Goal: Information Seeking & Learning: Learn about a topic

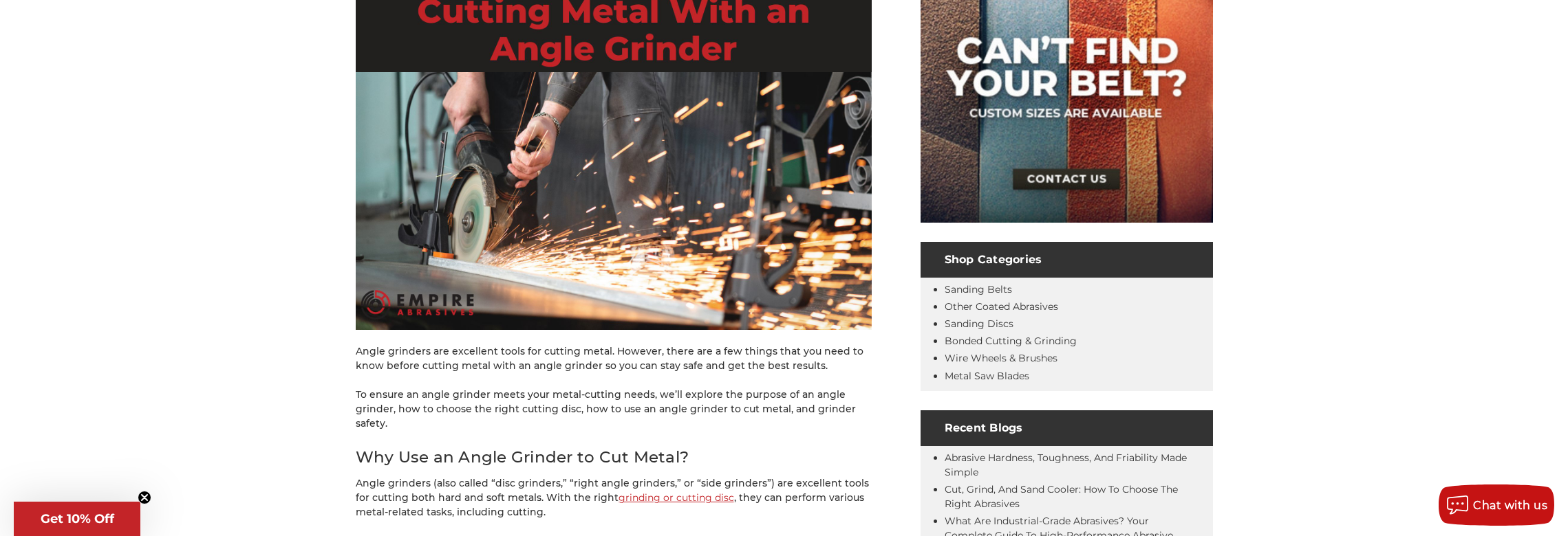
scroll to position [550, 0]
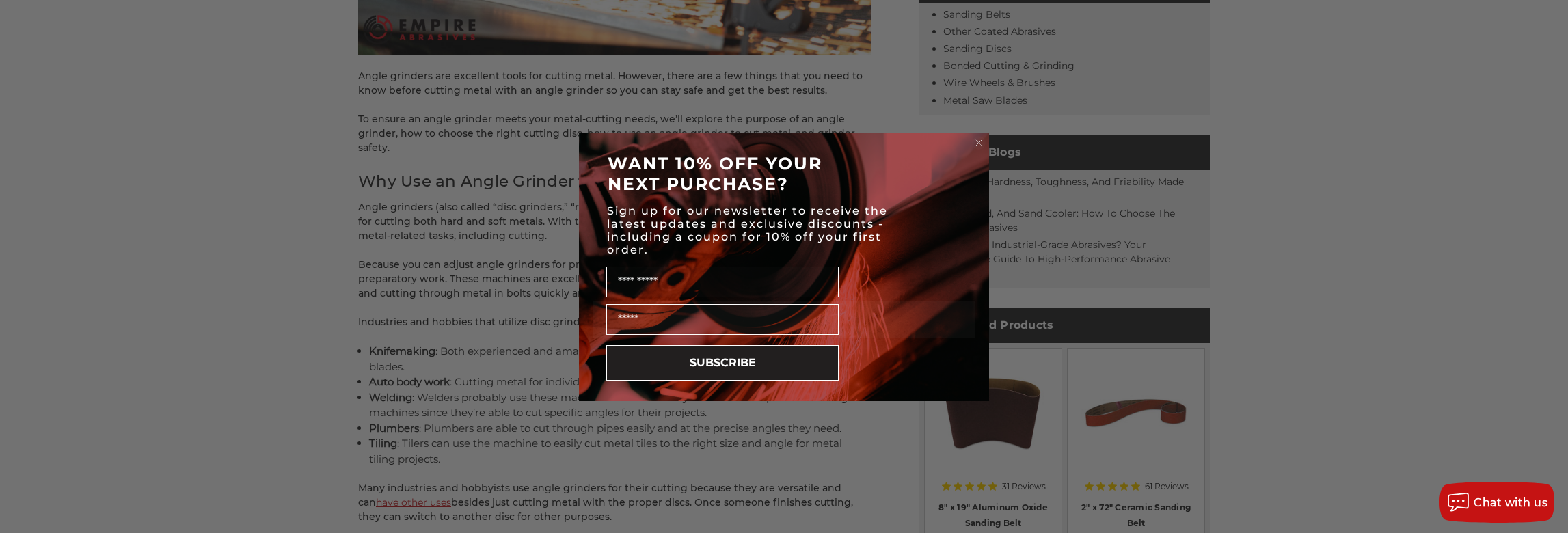
click at [976, 142] on circle "Close dialog" at bounding box center [979, 143] width 13 height 13
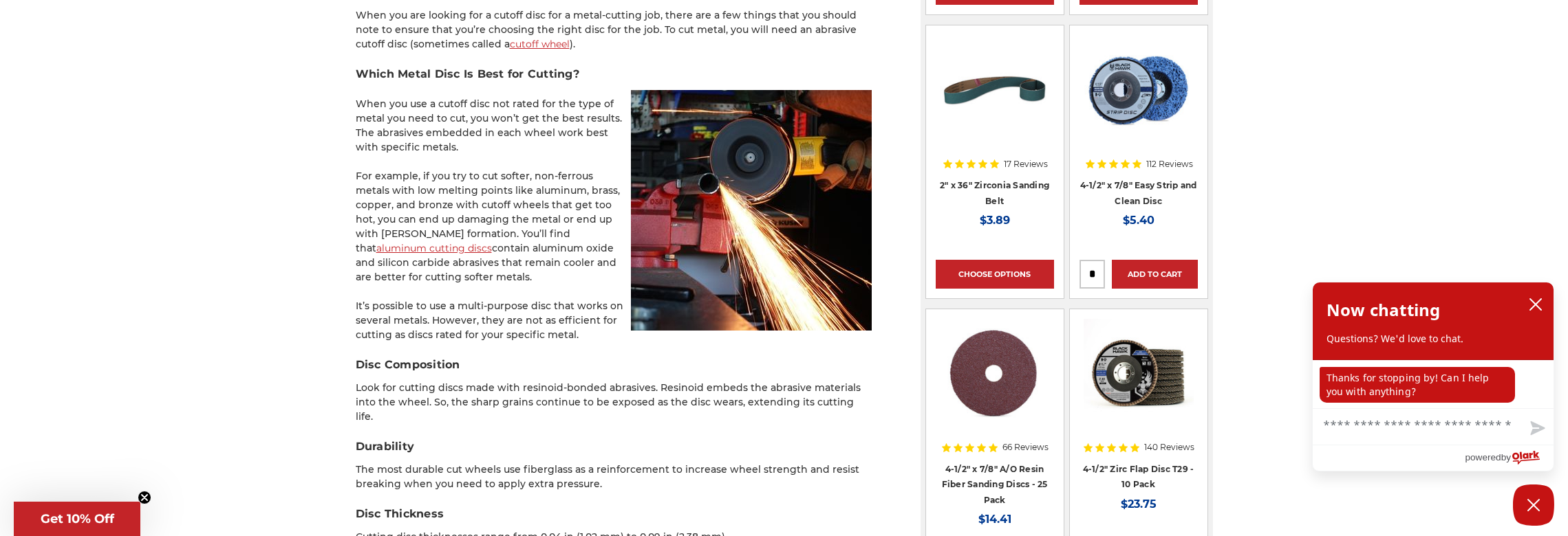
scroll to position [1306, 0]
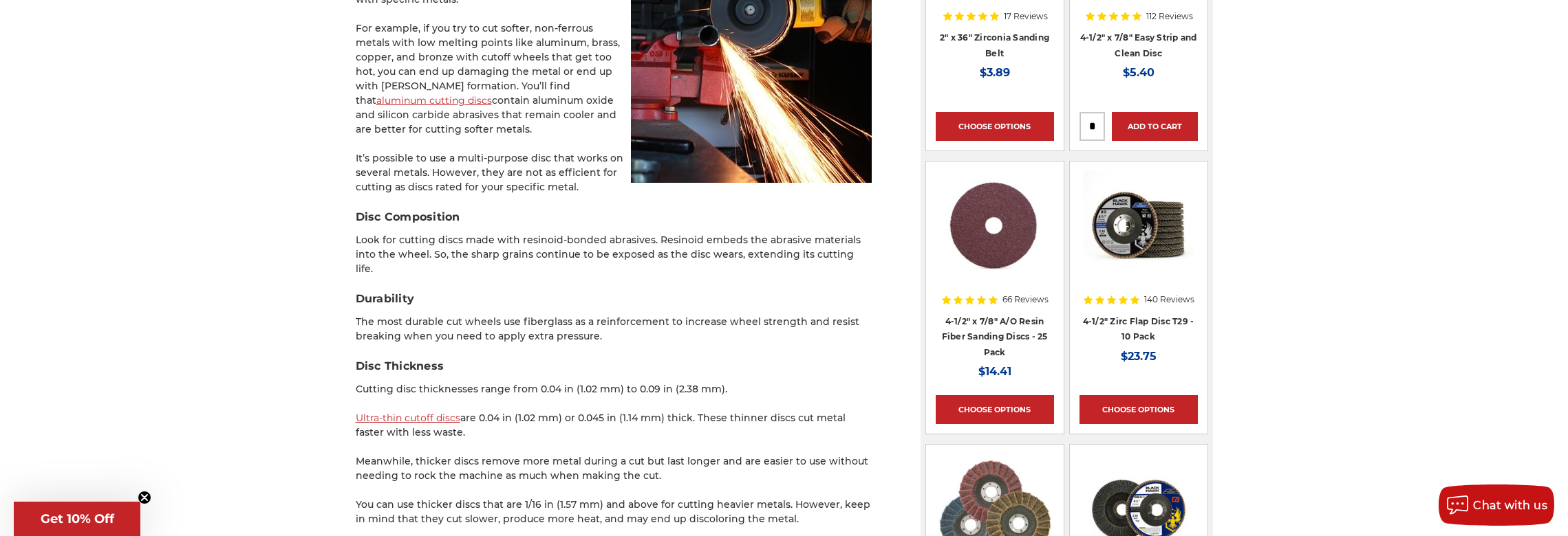
click at [424, 412] on link "Ultra-thin cutoff discs" at bounding box center [408, 418] width 105 height 12
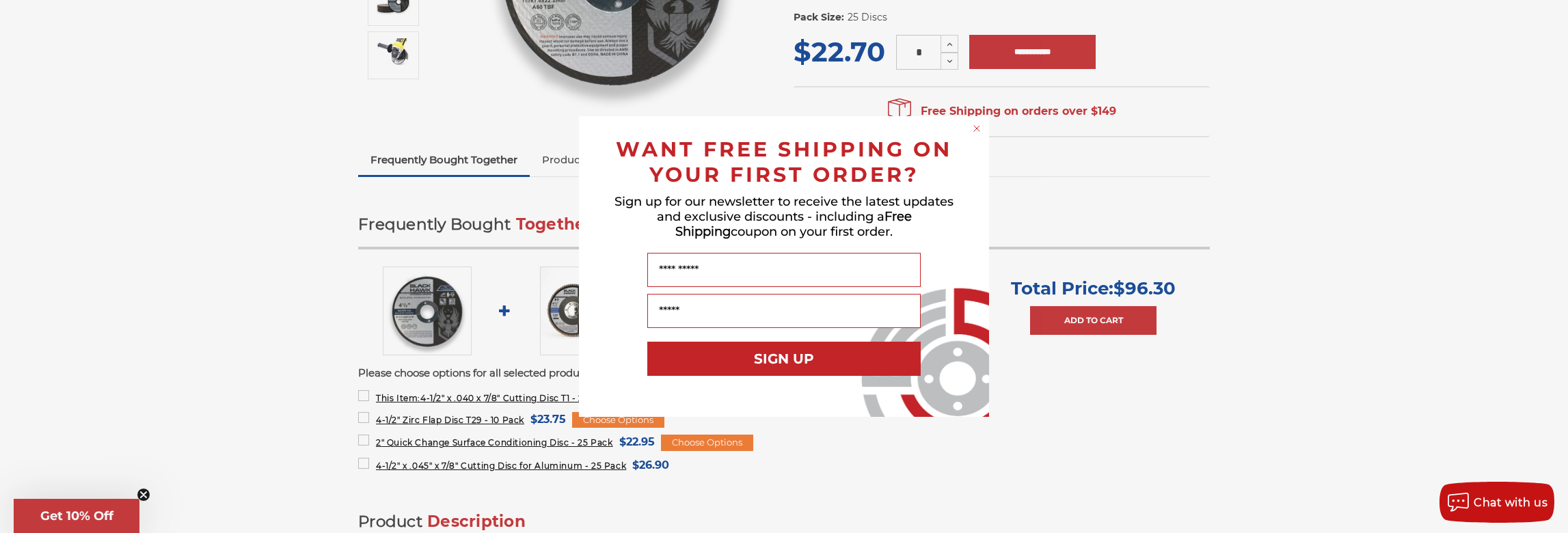
click at [978, 129] on circle "Close dialog" at bounding box center [977, 129] width 13 height 13
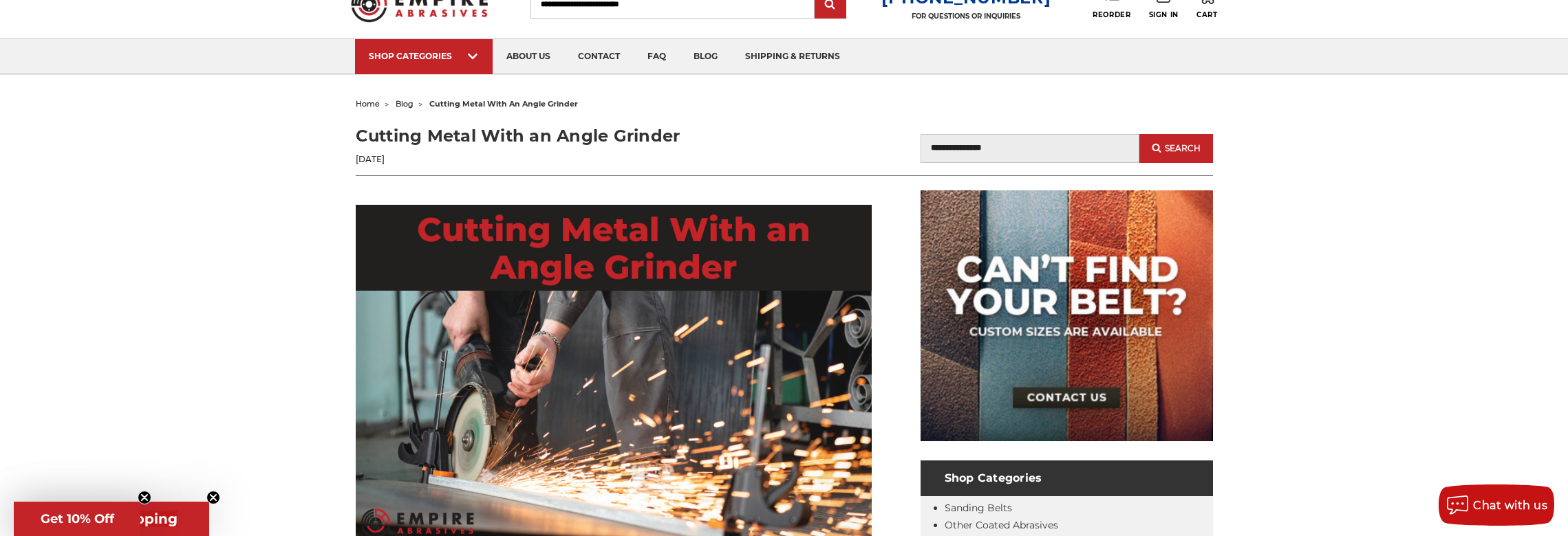
scroll to position [1306, 0]
